Goal: Information Seeking & Learning: Learn about a topic

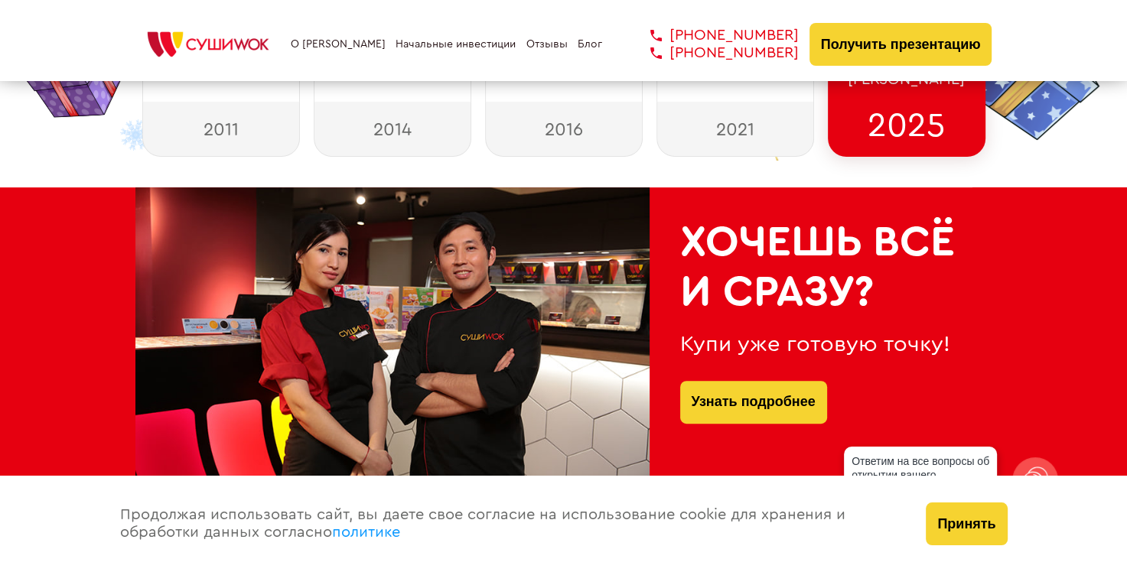
scroll to position [535, 0]
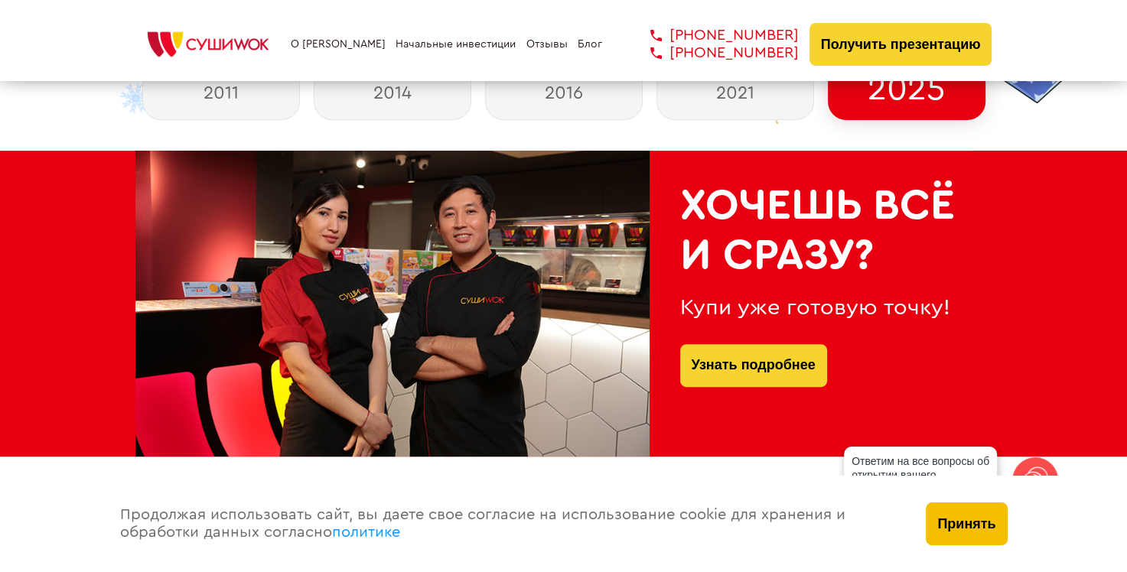
click at [968, 523] on button "Принять" at bounding box center [966, 524] width 81 height 43
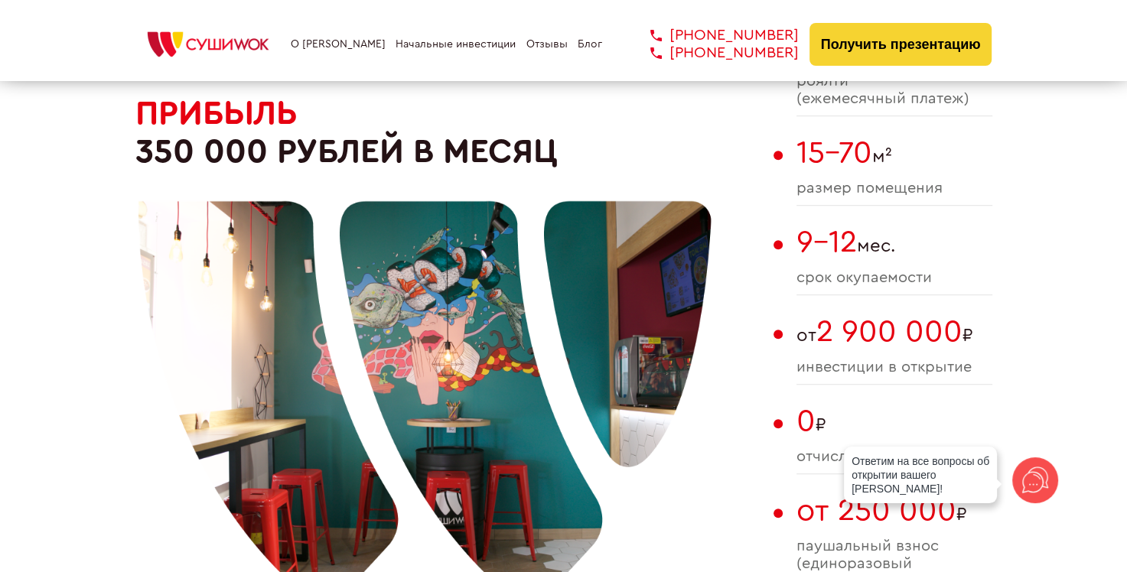
scroll to position [1071, 0]
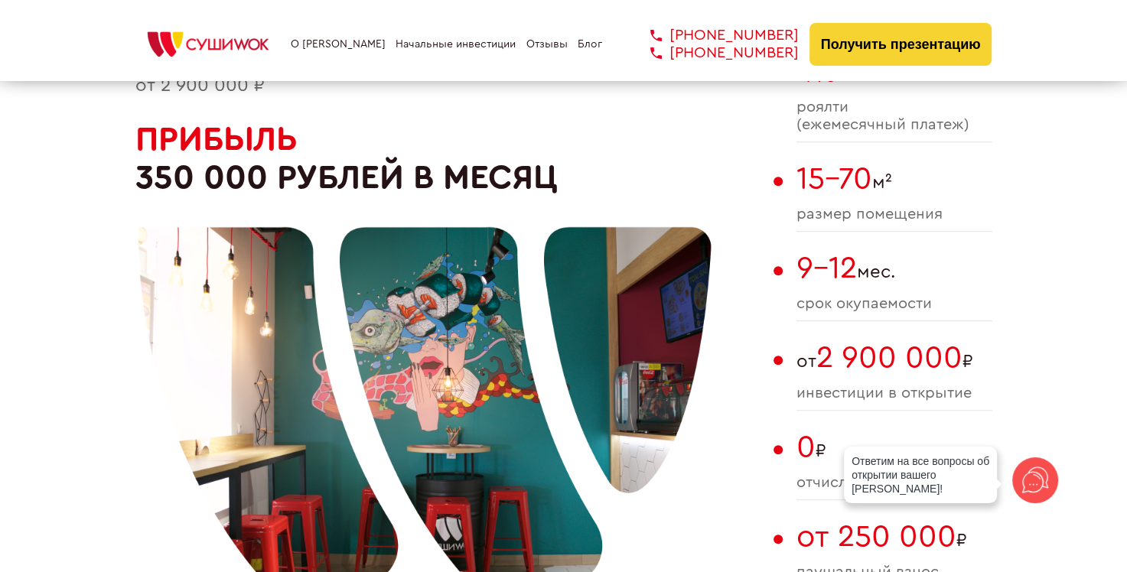
scroll to position [1071, 0]
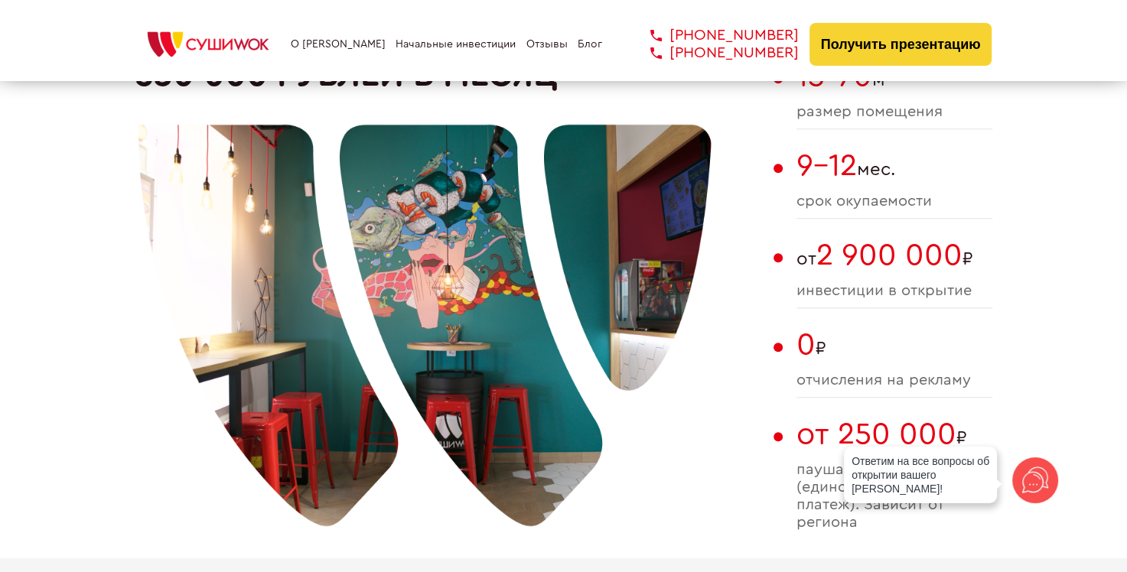
drag, startPoint x: 826, startPoint y: 258, endPoint x: 998, endPoint y: 260, distance: 172.1
click at [798, 262] on span "от 2 900 000 ₽" at bounding box center [894, 255] width 196 height 35
drag, startPoint x: 794, startPoint y: 259, endPoint x: 1009, endPoint y: 258, distance: 215.0
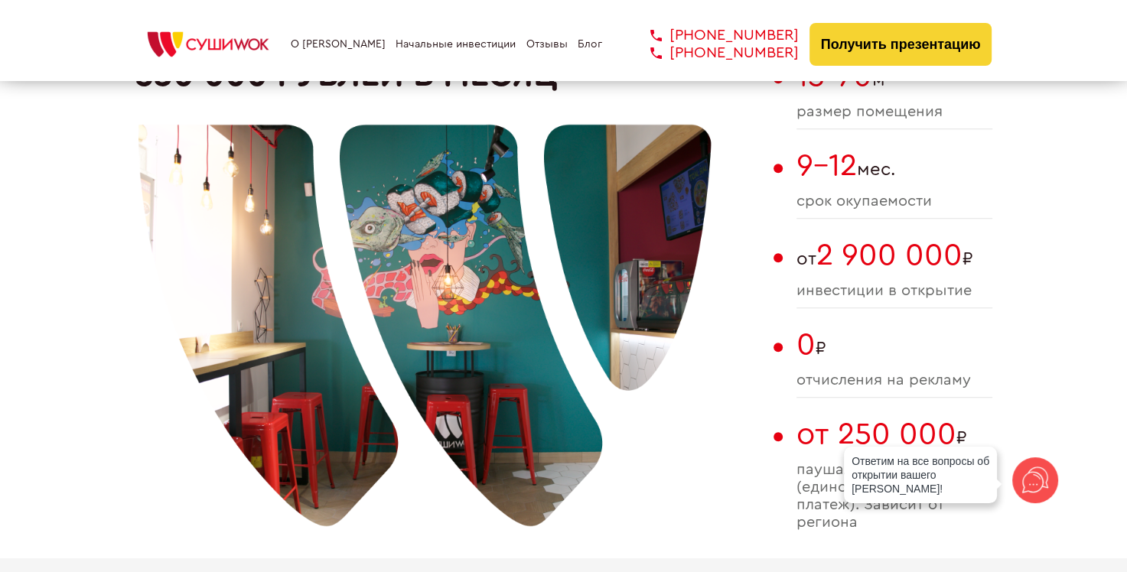
copy span "от 2 900 000 ₽"
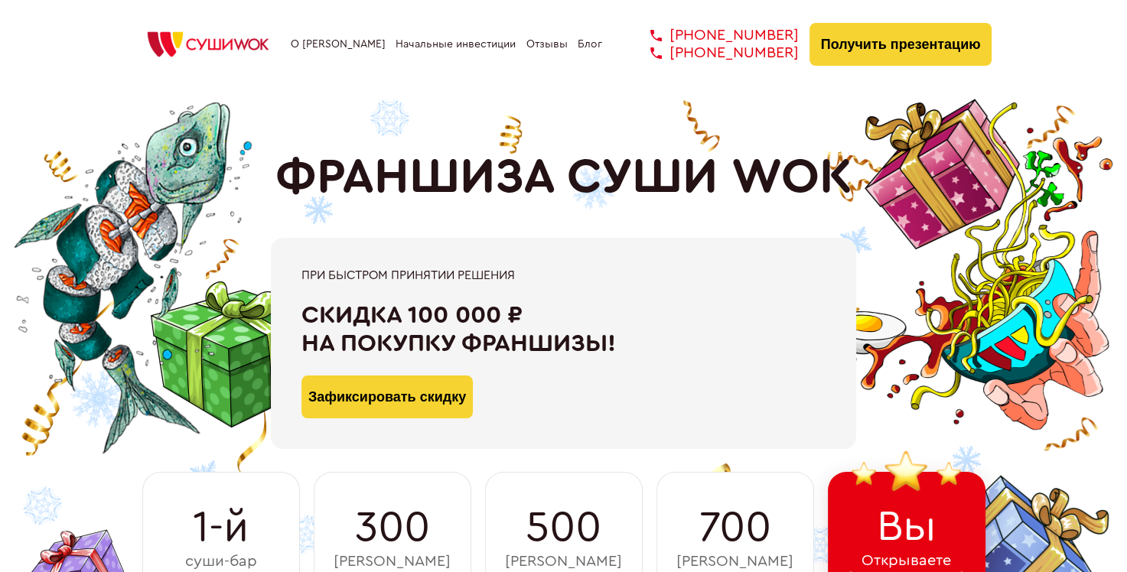
click at [189, 33] on img at bounding box center [207, 45] width 145 height 34
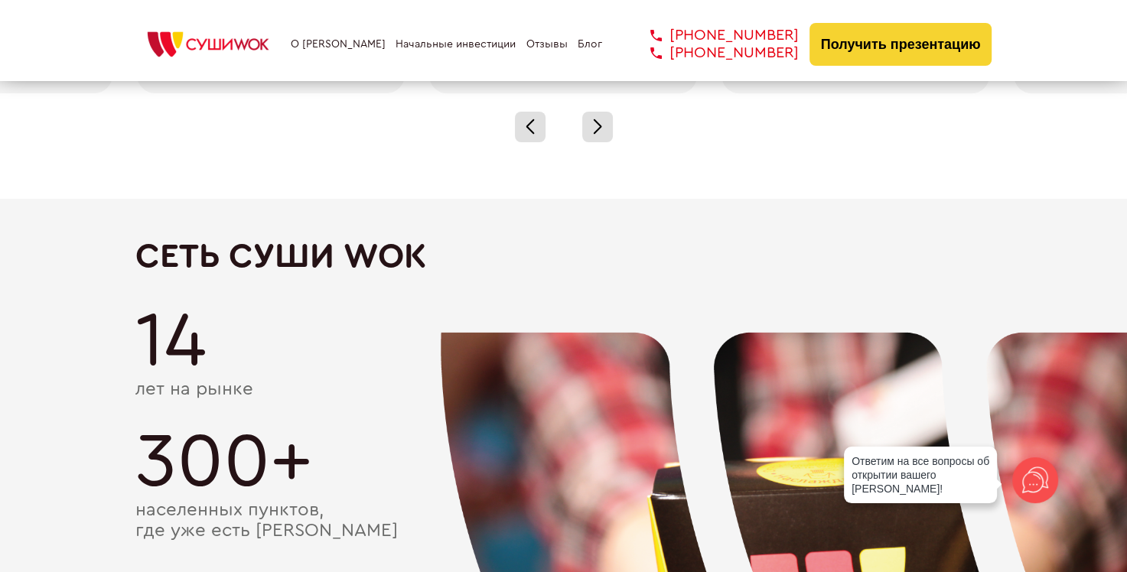
scroll to position [2601, 0]
